Goal: Navigation & Orientation: Find specific page/section

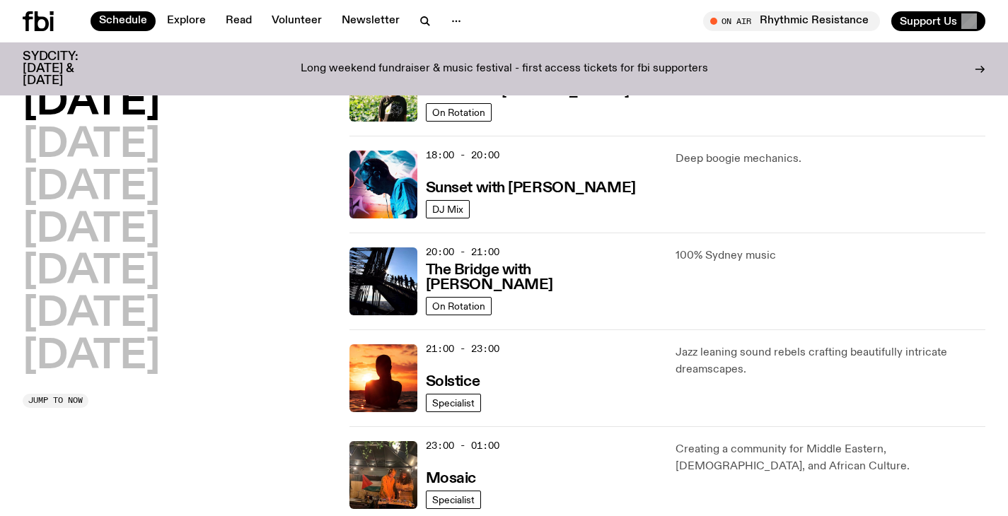
scroll to position [571, 0]
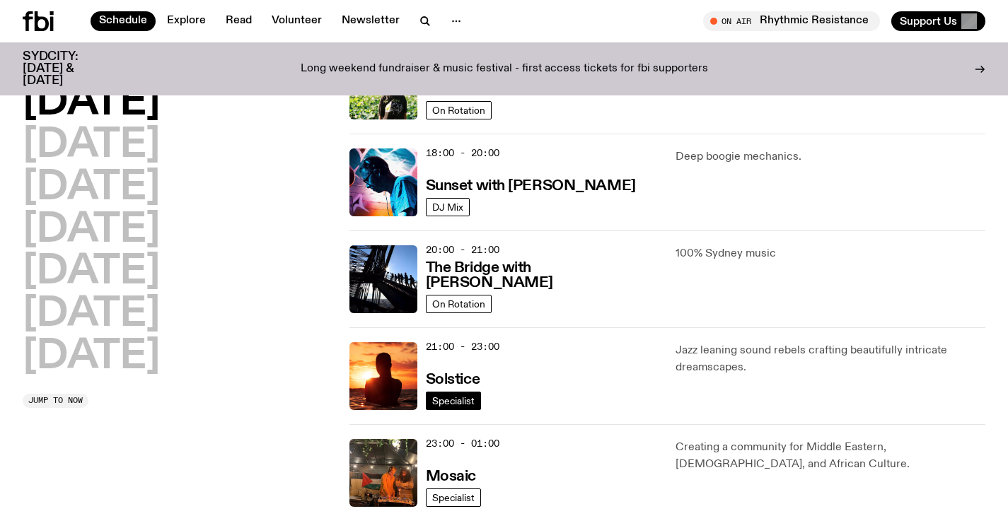
click at [460, 395] on span "Specialist" at bounding box center [453, 400] width 42 height 11
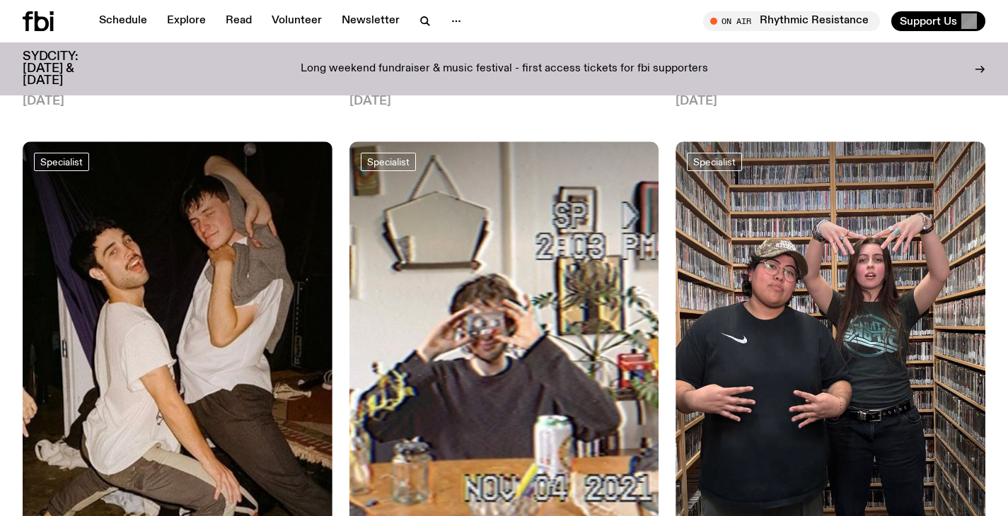
scroll to position [1480, 0]
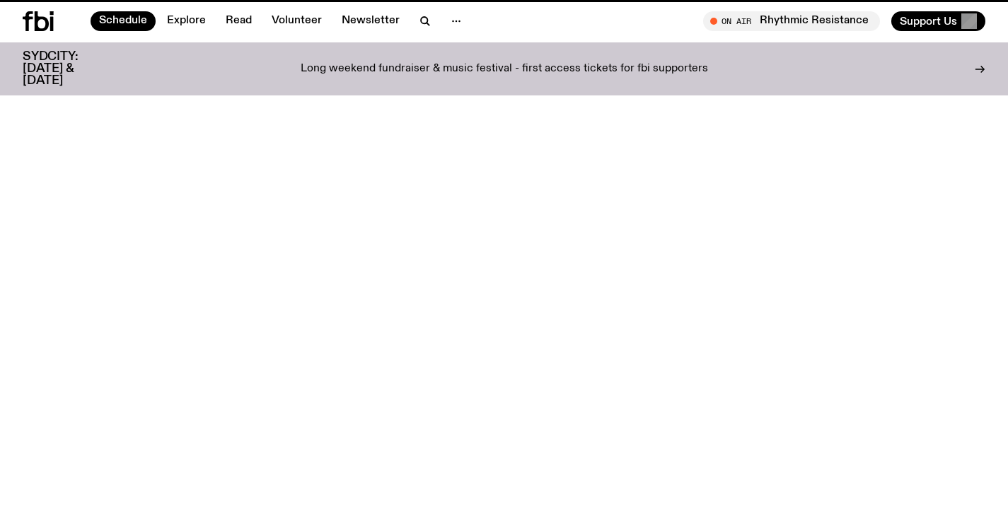
scroll to position [571, 0]
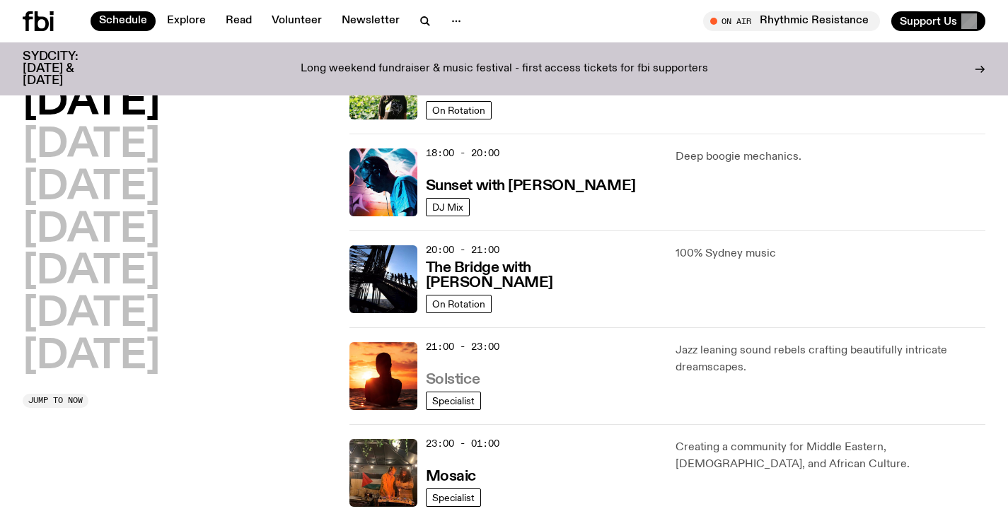
click at [470, 380] on h3 "Solstice" at bounding box center [453, 380] width 54 height 15
